Goal: Find specific page/section: Locate a particular part of the current website

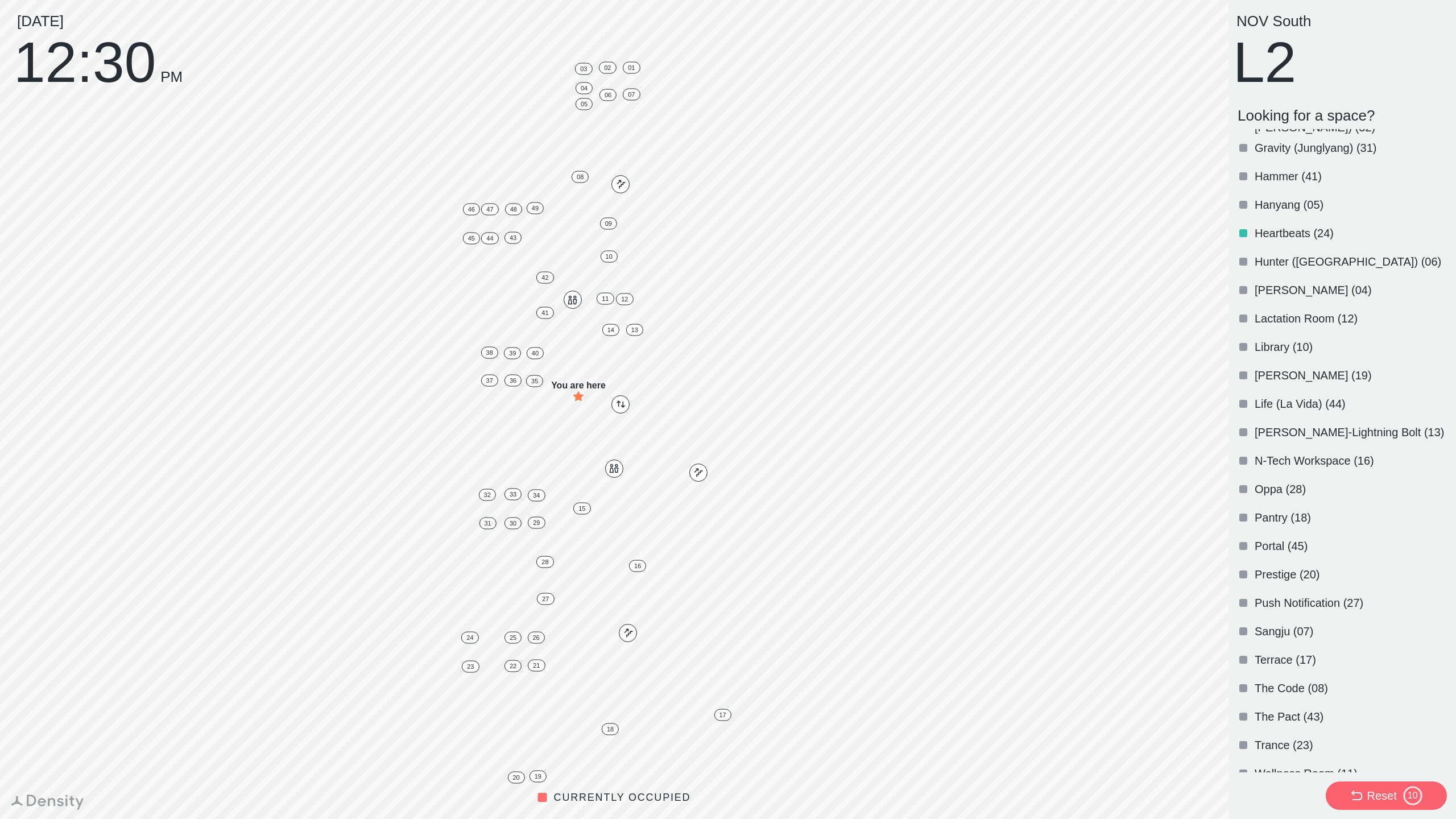
scroll to position [750, 0]
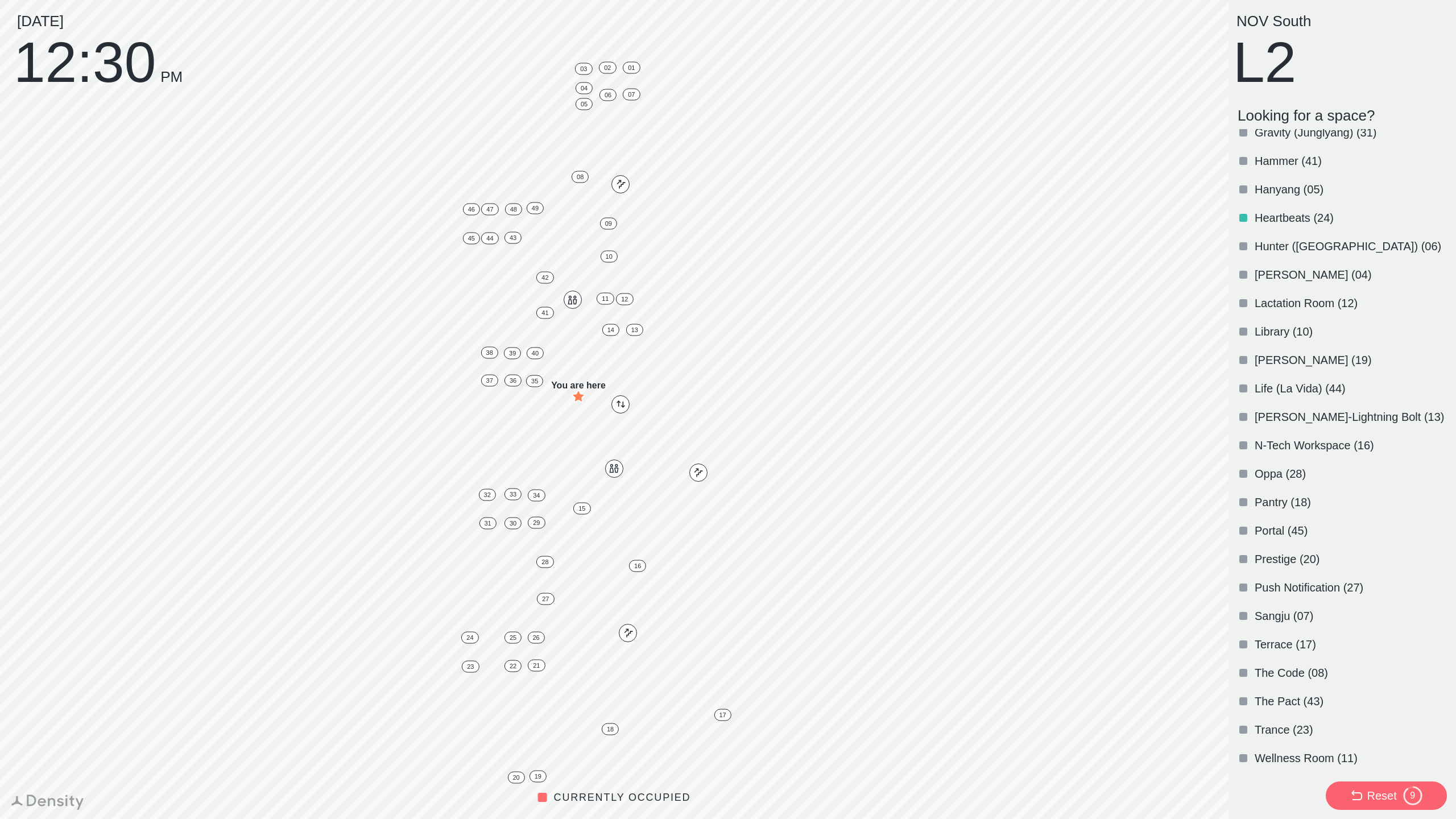
click at [1242, 676] on div at bounding box center [1242, 673] width 8 height 8
click at [1247, 664] on div "The Code (08)" at bounding box center [1340, 673] width 214 height 28
click at [1250, 666] on div "The Code (08)" at bounding box center [1340, 673] width 214 height 28
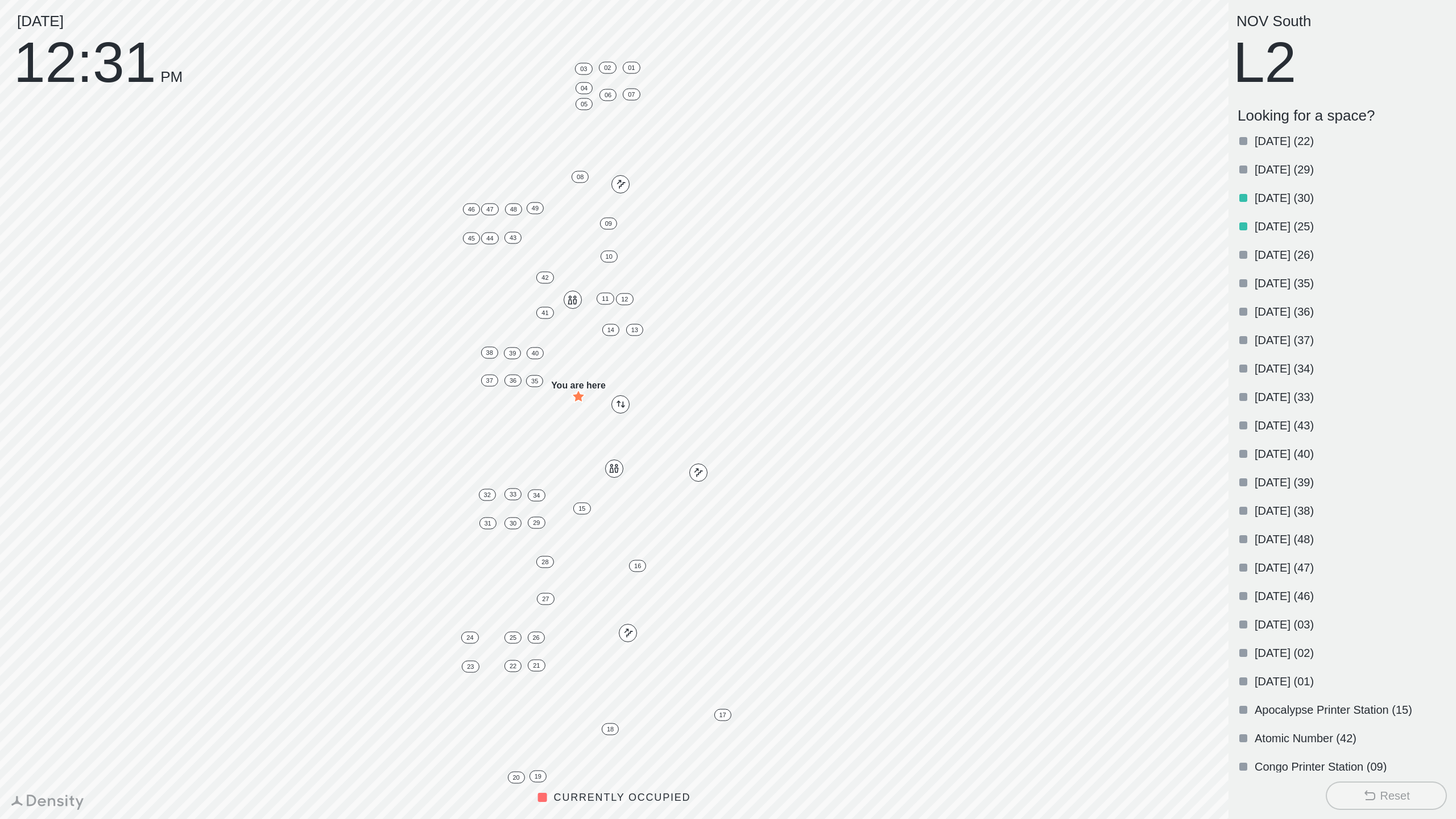
scroll to position [0, 0]
click at [1254, 311] on div "[DATE] (35)" at bounding box center [1340, 313] width 214 height 28
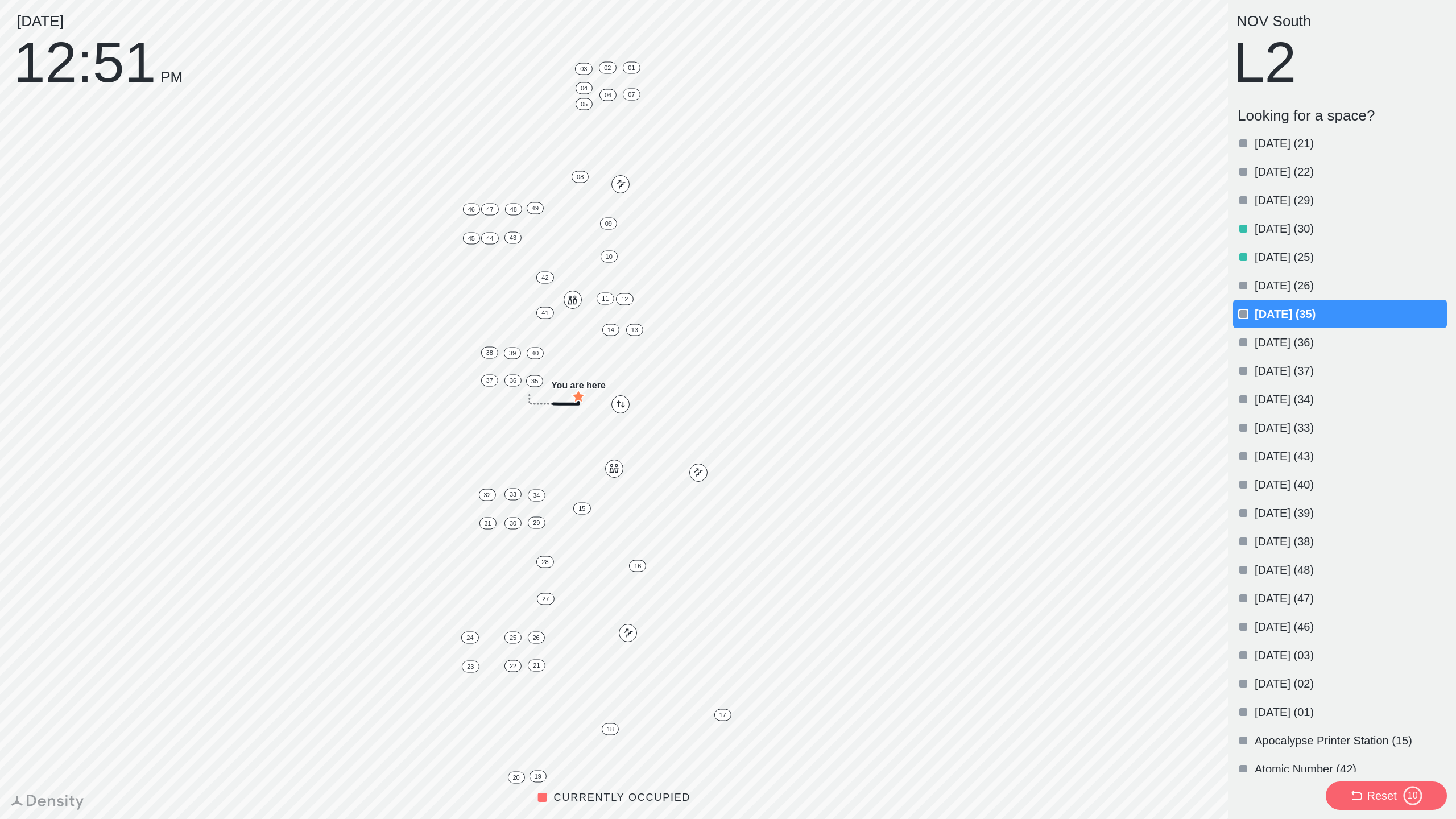
click at [1261, 369] on p "[DATE] (37)" at bounding box center [1349, 370] width 190 height 16
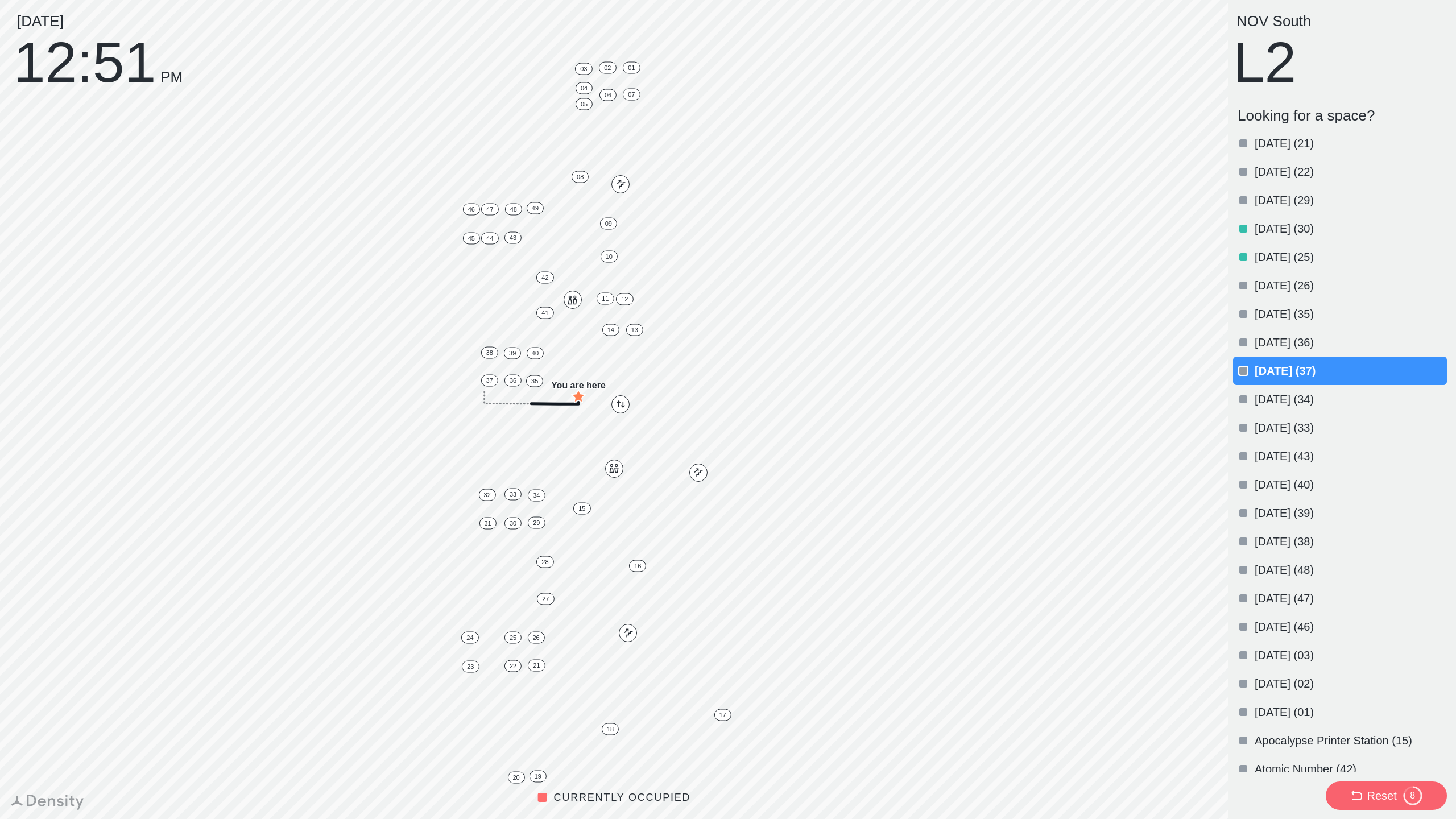
click at [1290, 533] on p "[DATE] (38)" at bounding box center [1349, 541] width 190 height 16
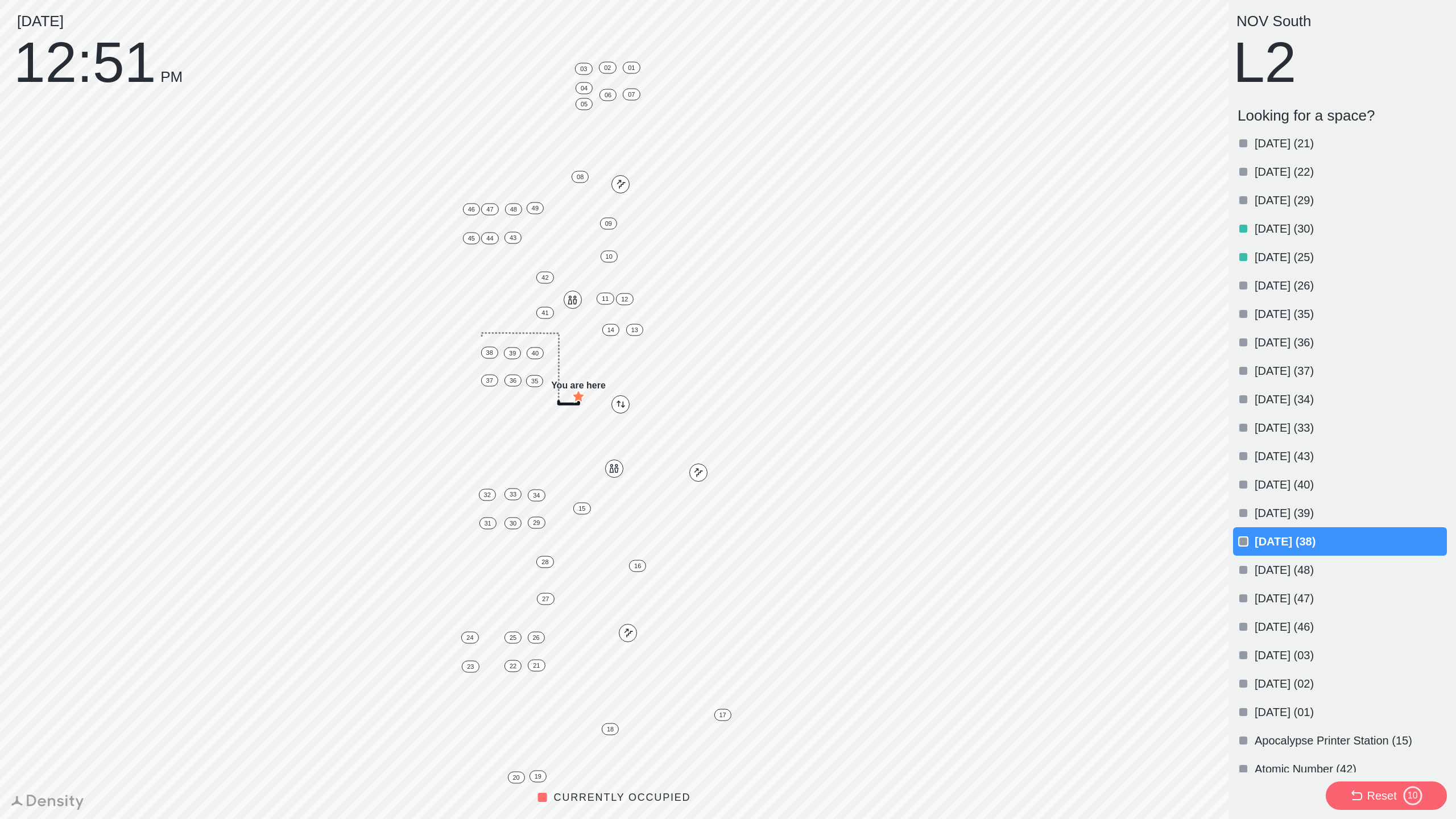
click at [1373, 790] on div "Reset" at bounding box center [1381, 796] width 29 height 16
click at [1289, 220] on p "[DATE] (30)" at bounding box center [1349, 228] width 190 height 16
click at [1267, 232] on p "[DATE] (30)" at bounding box center [1349, 228] width 190 height 16
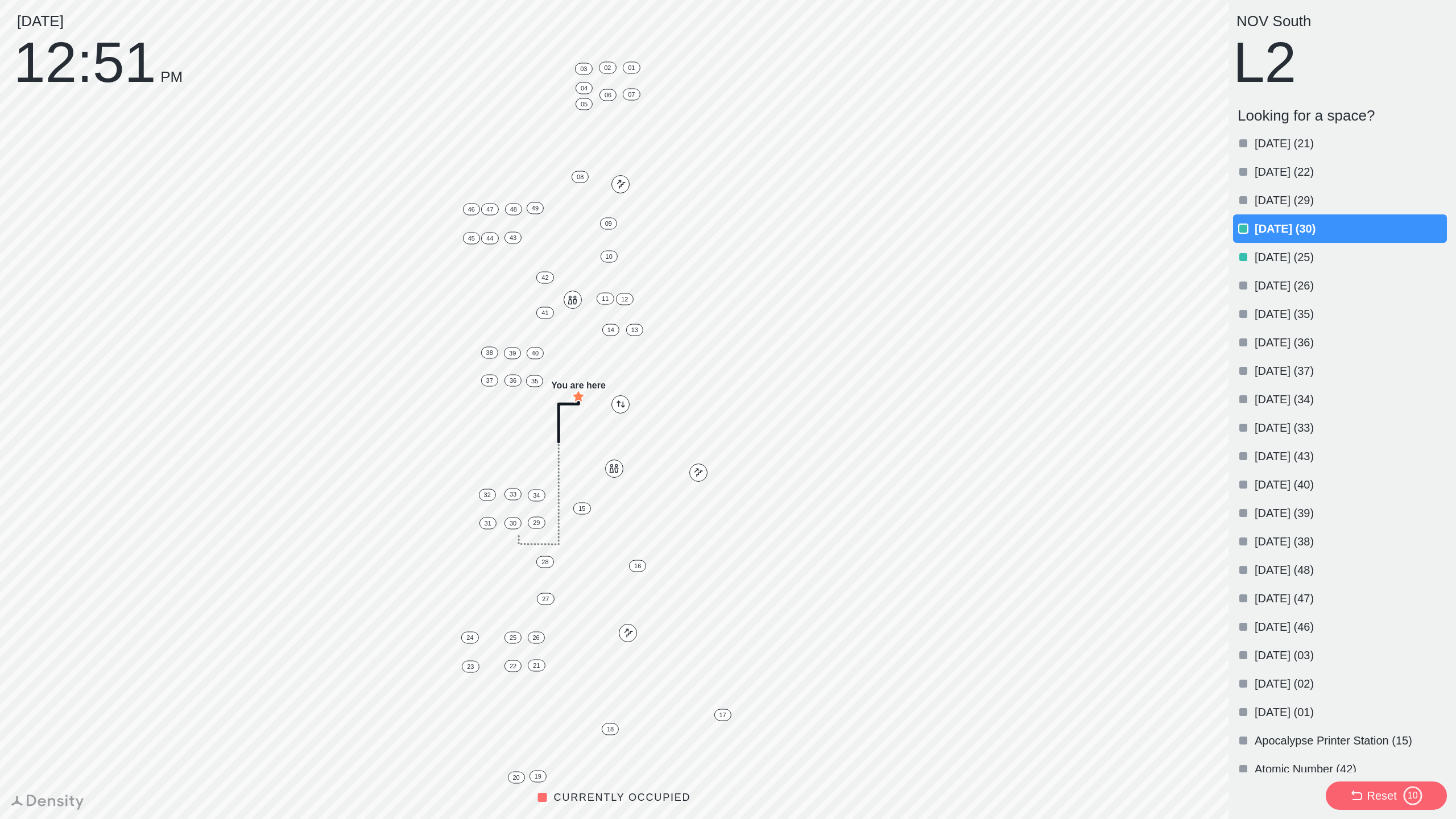
click at [1259, 257] on p "[DATE] (25)" at bounding box center [1349, 257] width 190 height 16
click at [1233, 144] on div "[DATE] (21)" at bounding box center [1340, 141] width 214 height 28
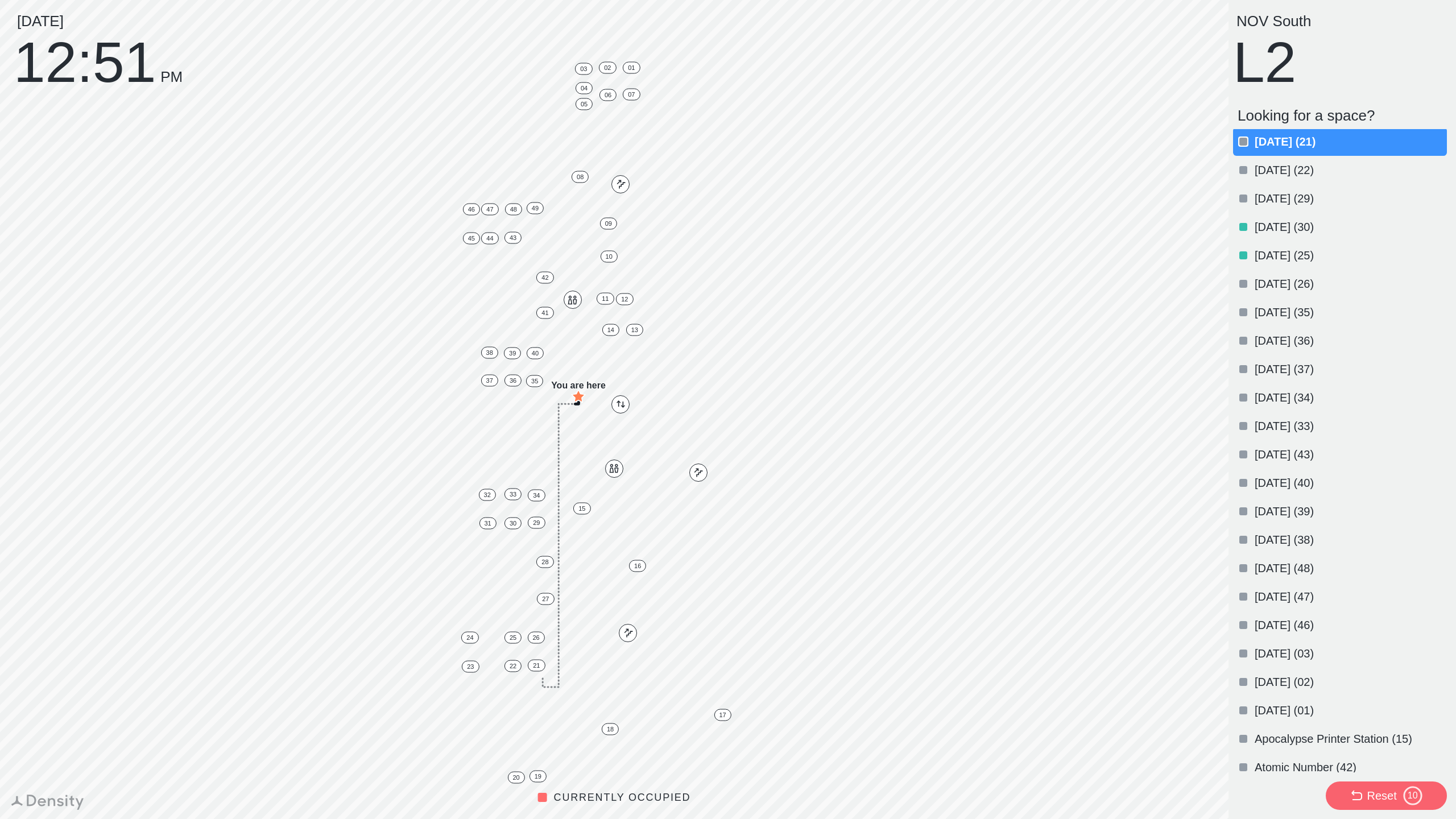
scroll to position [0, 0]
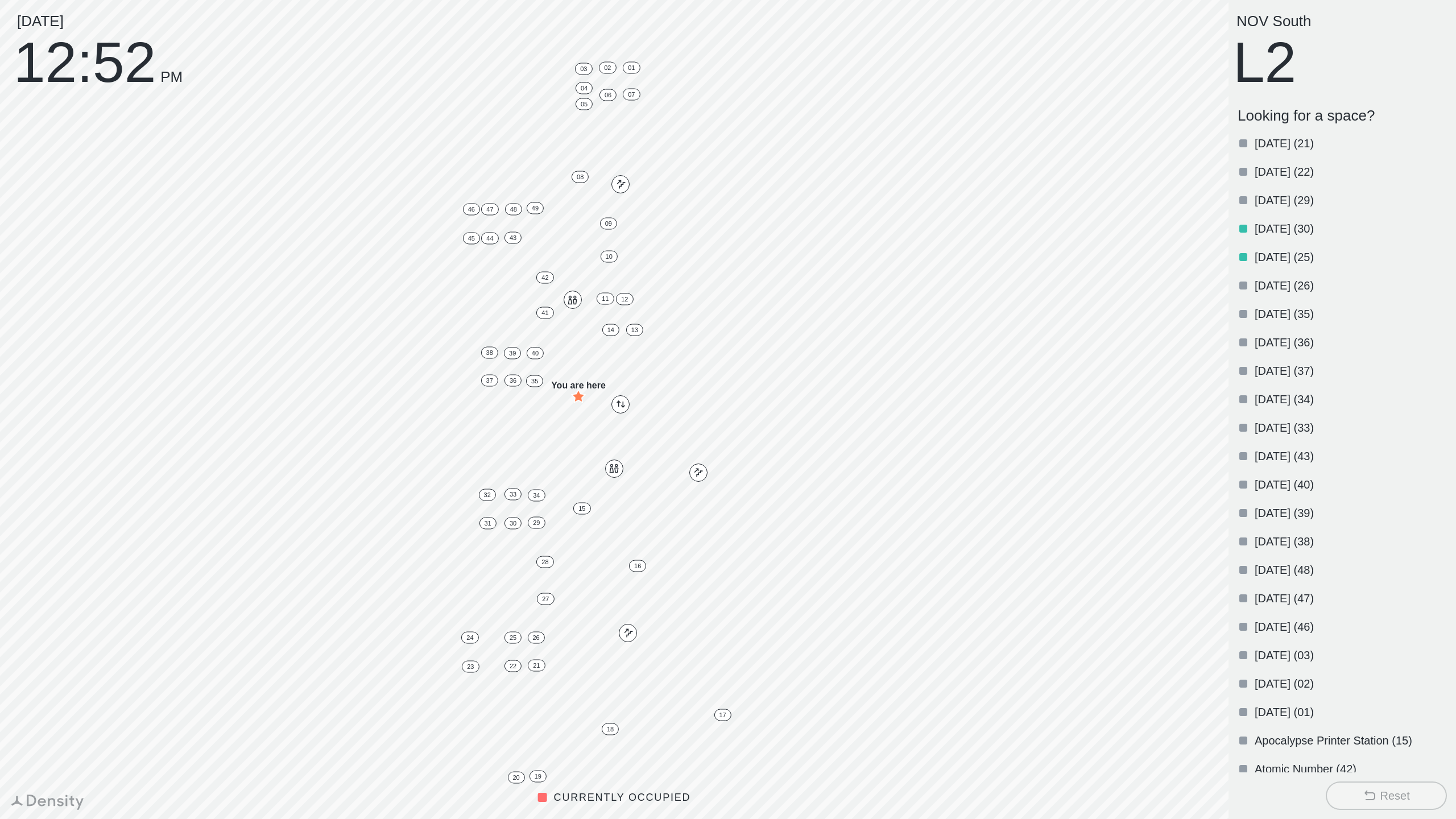
click at [1298, 289] on p "[DATE] (26)" at bounding box center [1349, 285] width 190 height 16
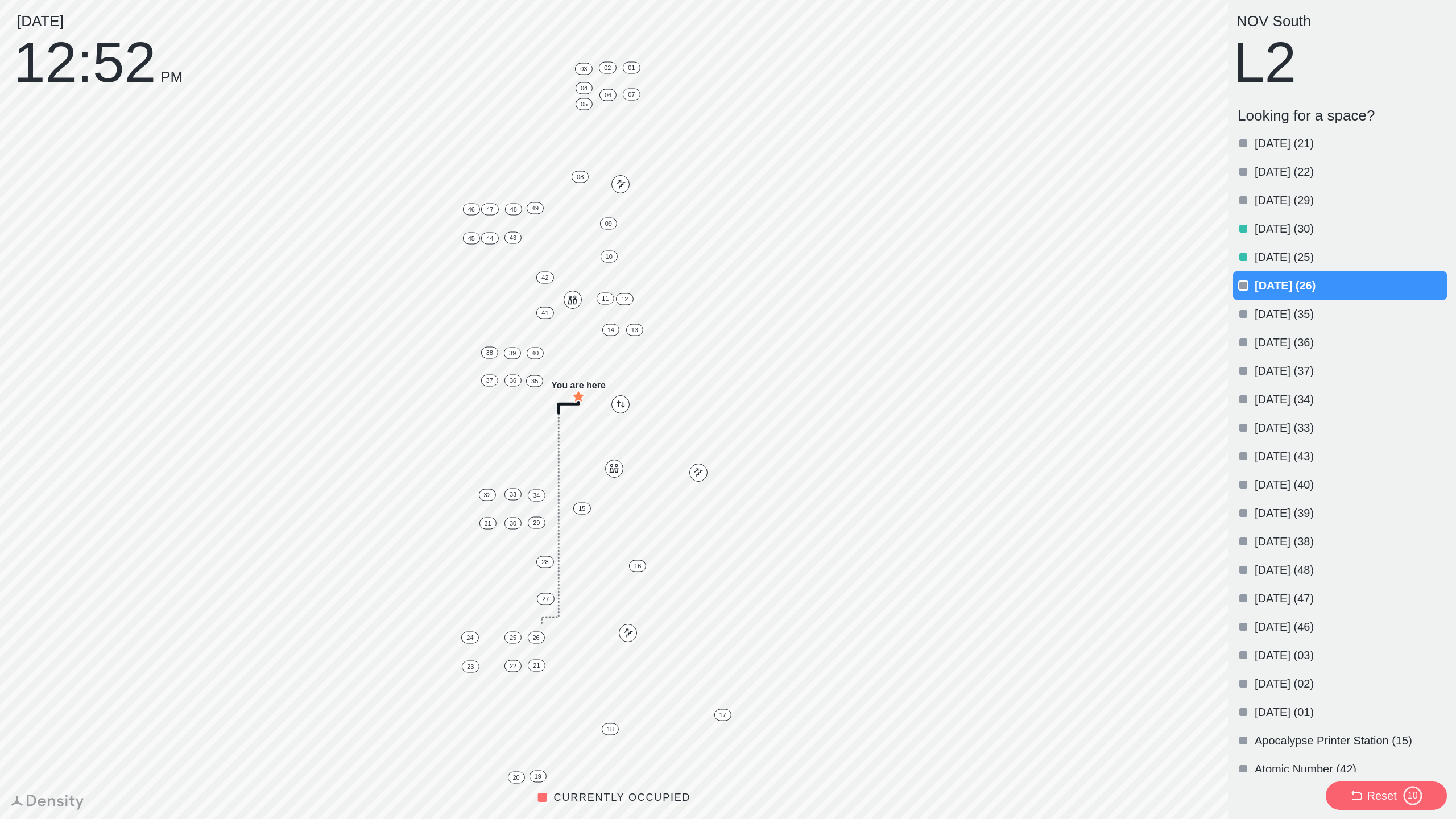
click at [1266, 288] on p "[DATE] (26)" at bounding box center [1349, 285] width 190 height 16
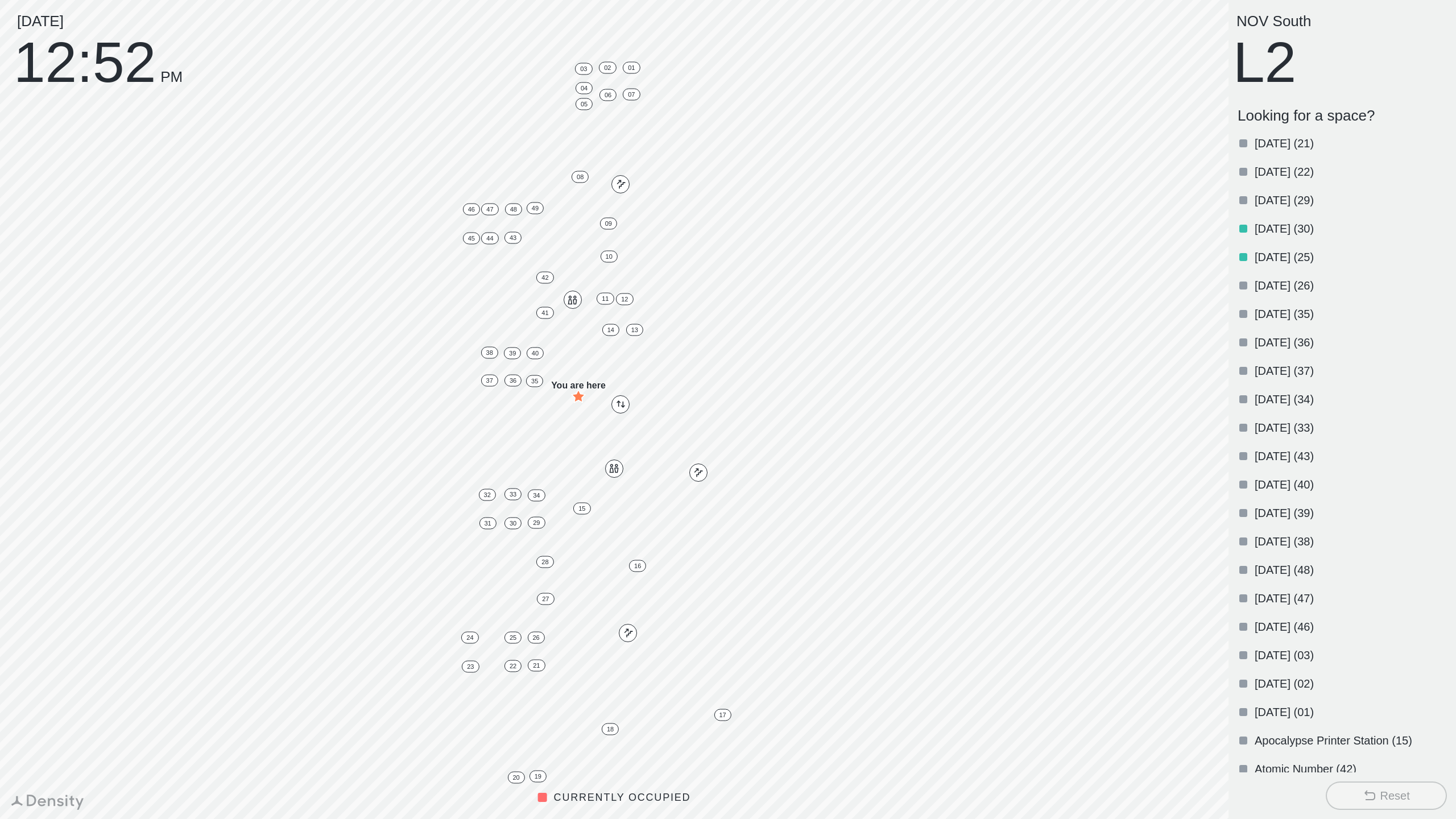
click at [1276, 254] on p "[DATE] (25)" at bounding box center [1349, 257] width 190 height 16
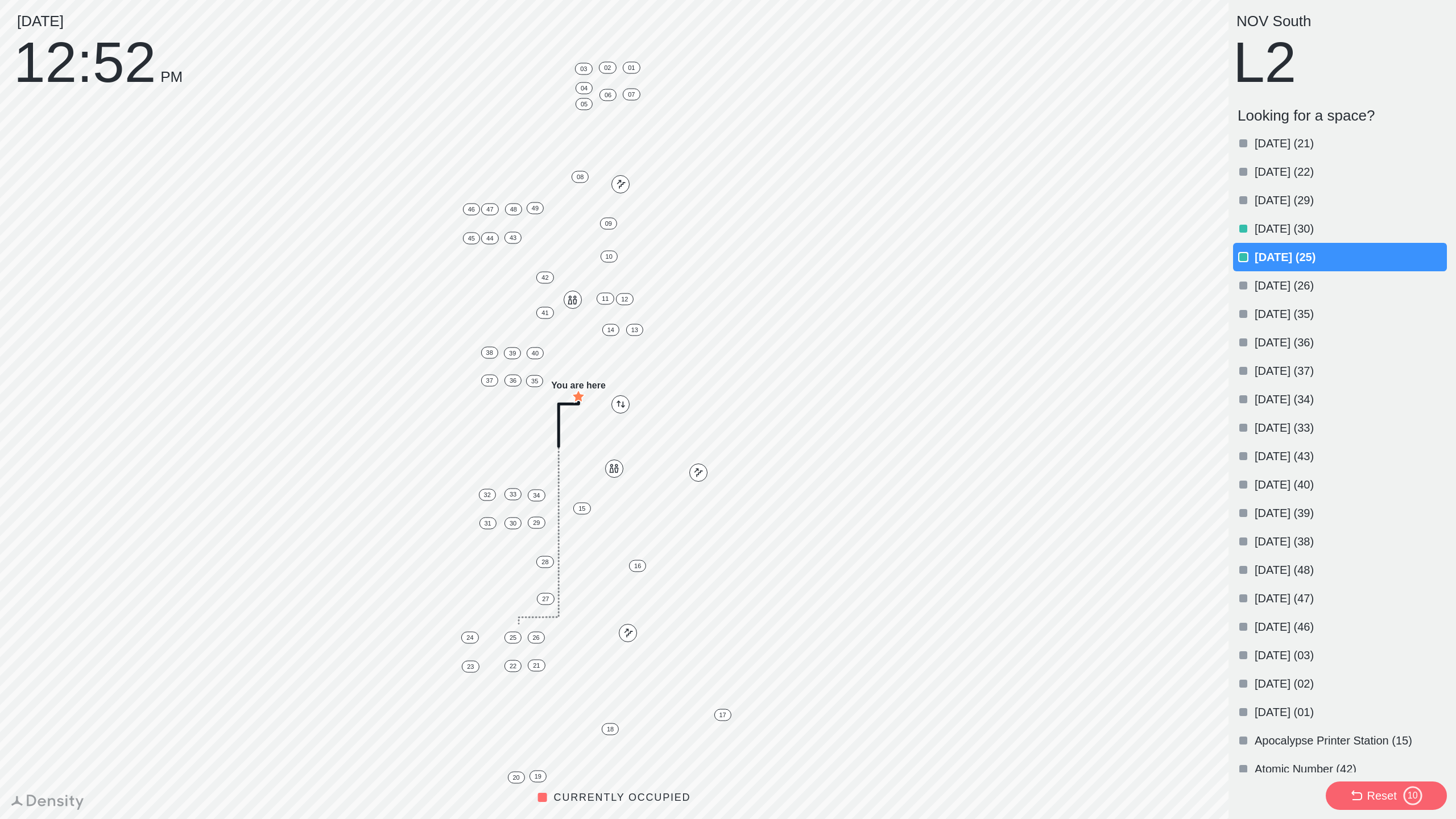
click at [1276, 232] on p "[DATE] (30)" at bounding box center [1349, 228] width 190 height 16
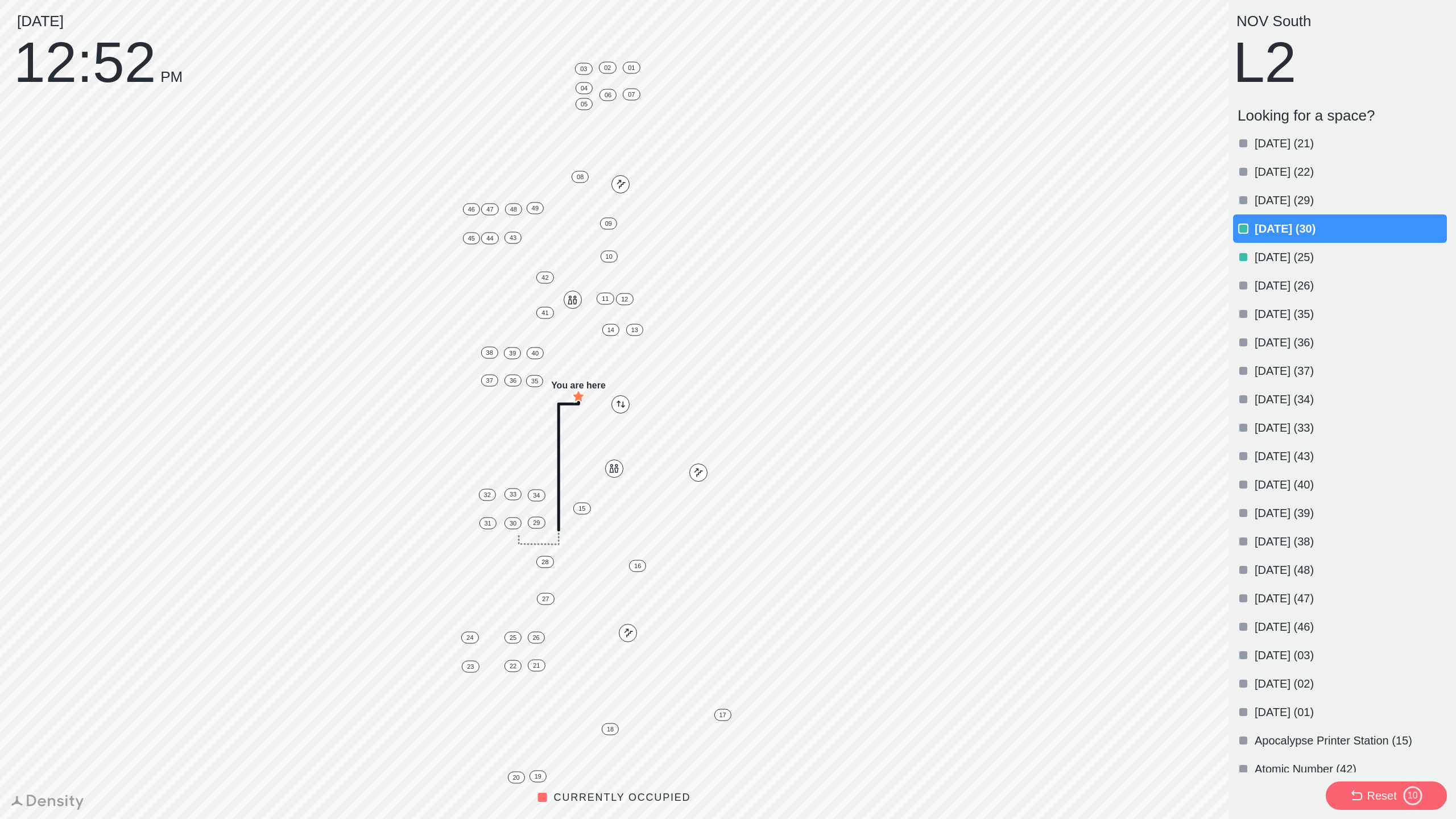
click at [1242, 230] on div at bounding box center [1242, 228] width 8 height 8
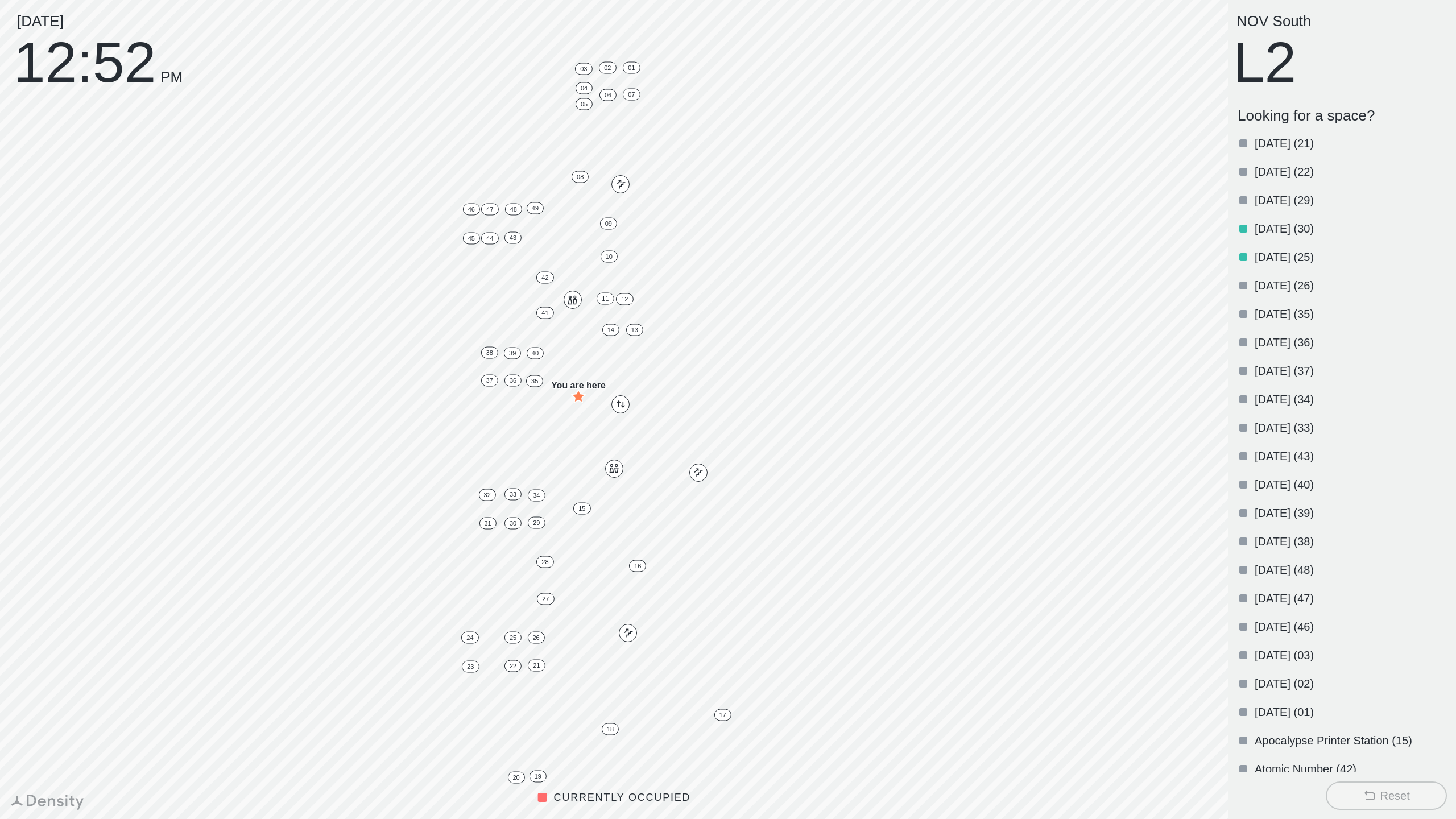
click at [1235, 254] on div "[DATE] (25)" at bounding box center [1340, 257] width 214 height 28
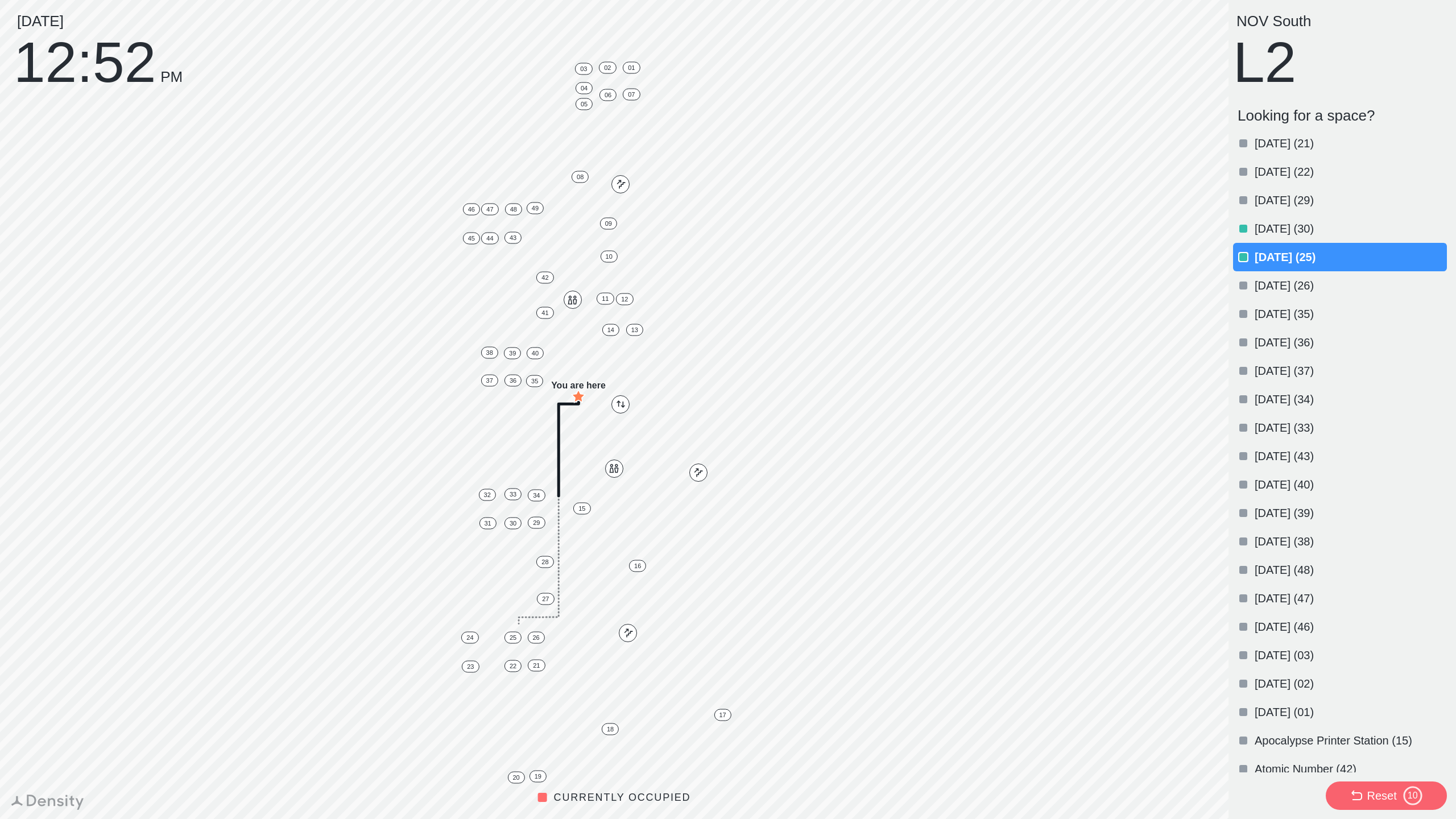
click at [1239, 230] on div at bounding box center [1242, 228] width 8 height 8
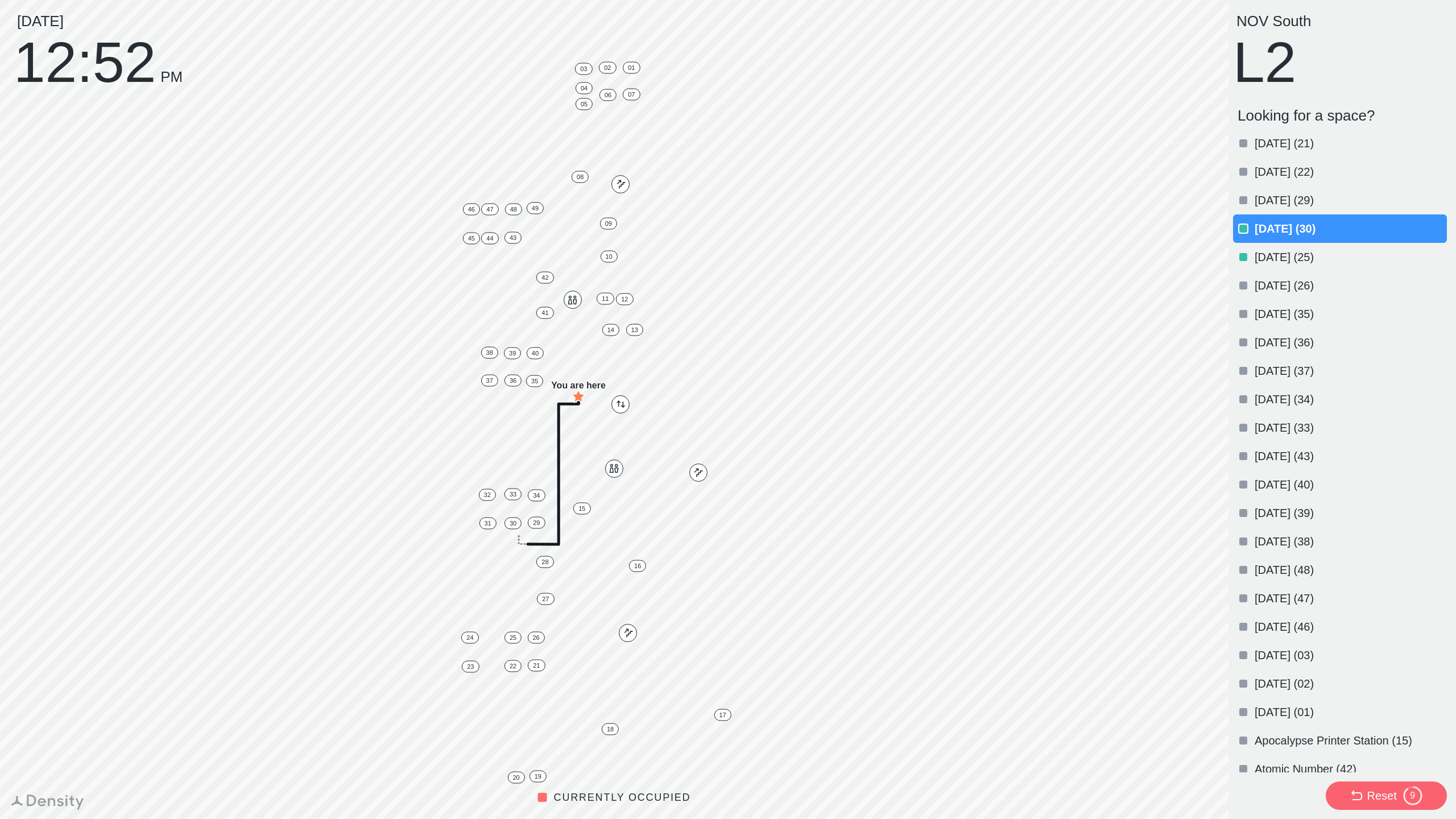
click at [1274, 288] on p "[DATE] (26)" at bounding box center [1349, 285] width 190 height 16
